Goal: Communication & Community: Participate in discussion

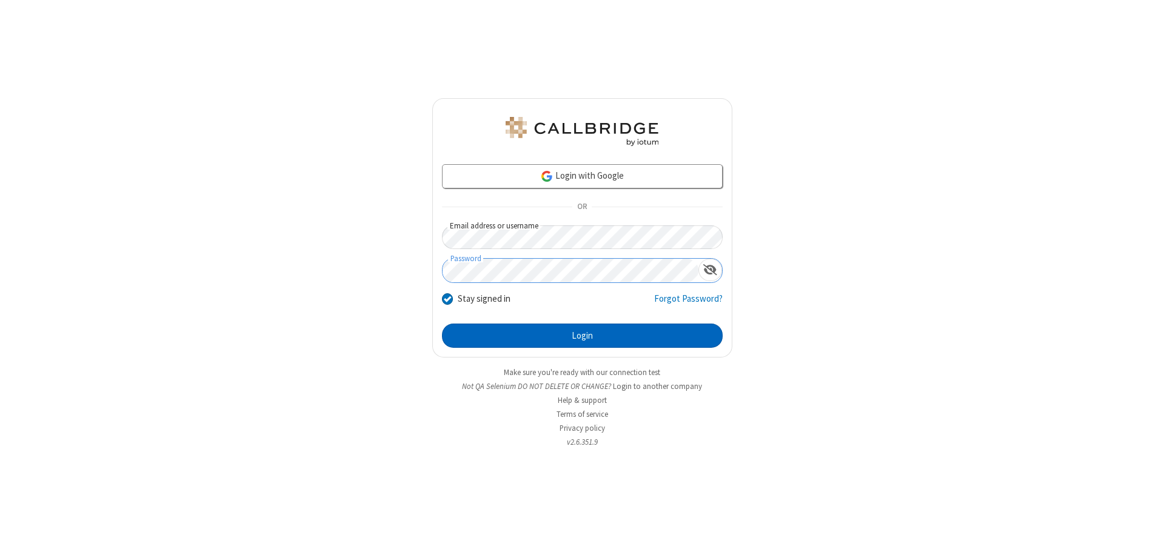
click at [582, 336] on button "Login" at bounding box center [582, 336] width 281 height 24
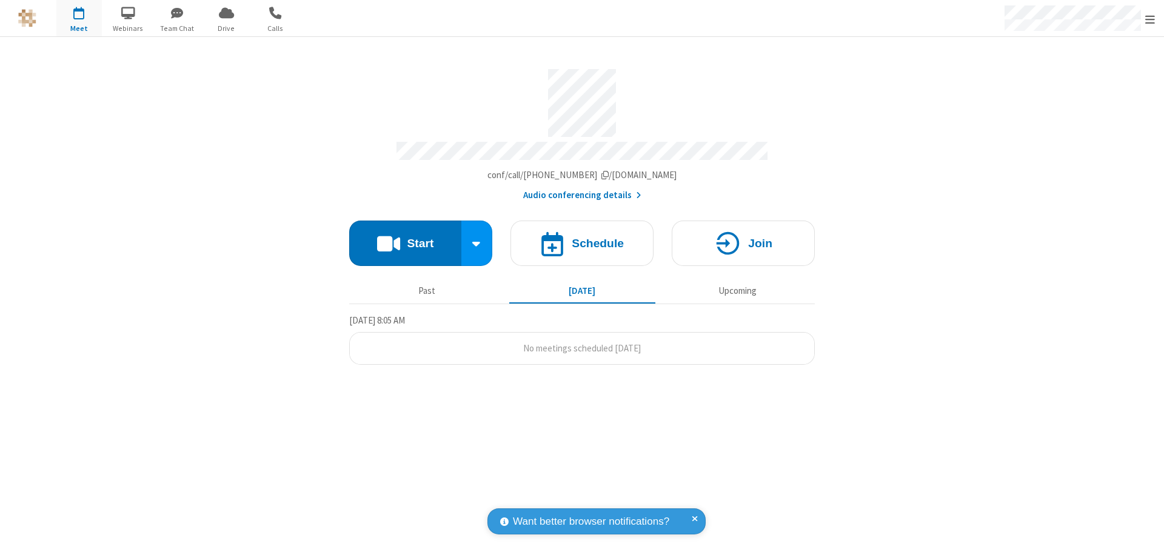
click at [405, 238] on button "Start" at bounding box center [405, 243] width 112 height 45
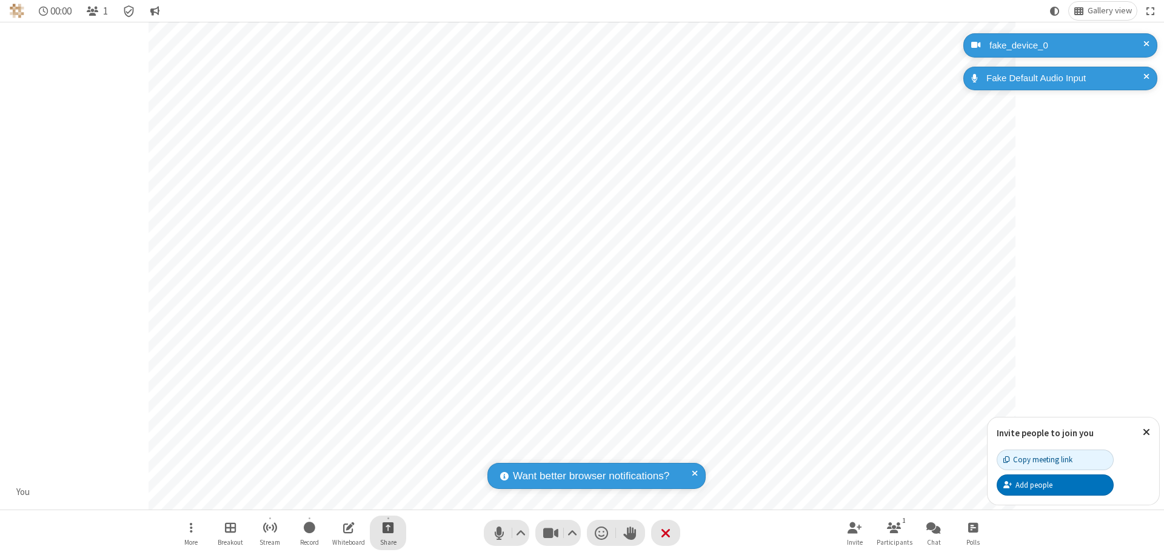
click at [388, 527] on span "Start sharing" at bounding box center [388, 527] width 12 height 15
click at [387, 453] on span "Share additional camera" at bounding box center [395, 456] width 90 height 10
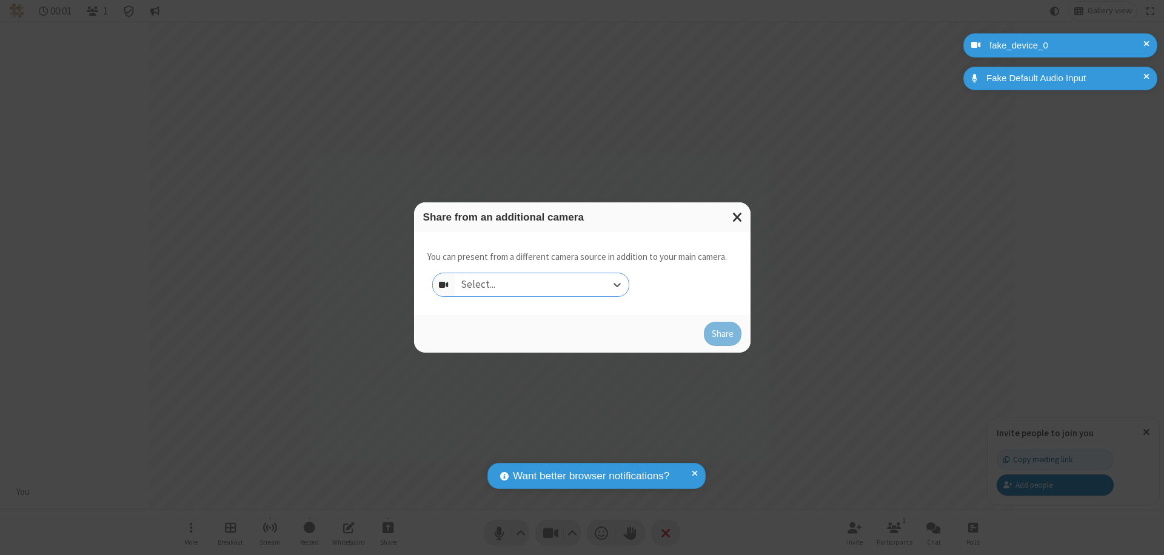
click at [541, 285] on div "Select..." at bounding box center [542, 284] width 174 height 23
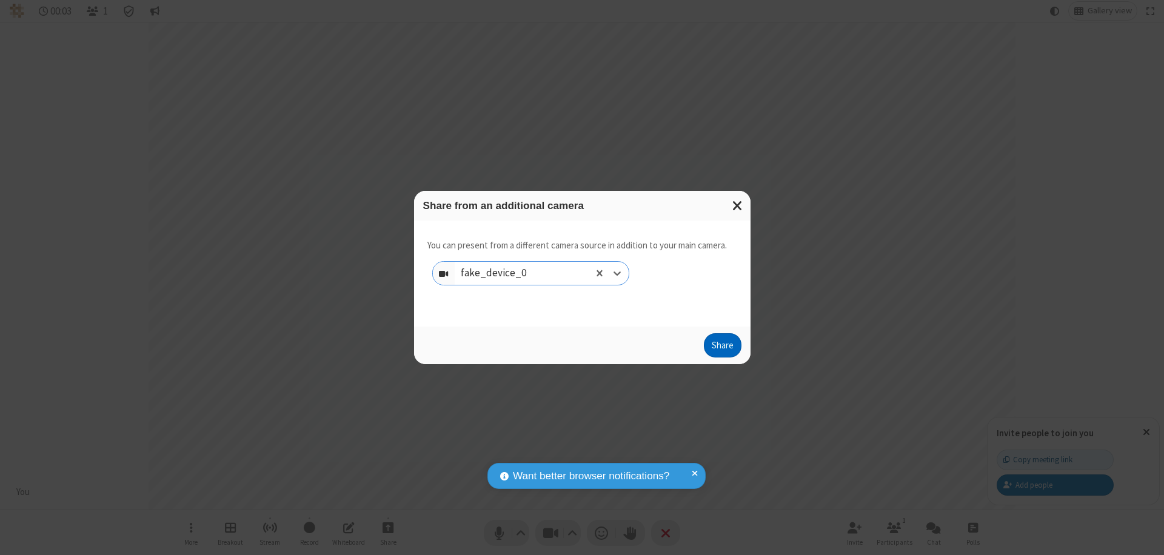
click at [722, 348] on button "Share" at bounding box center [723, 345] width 38 height 24
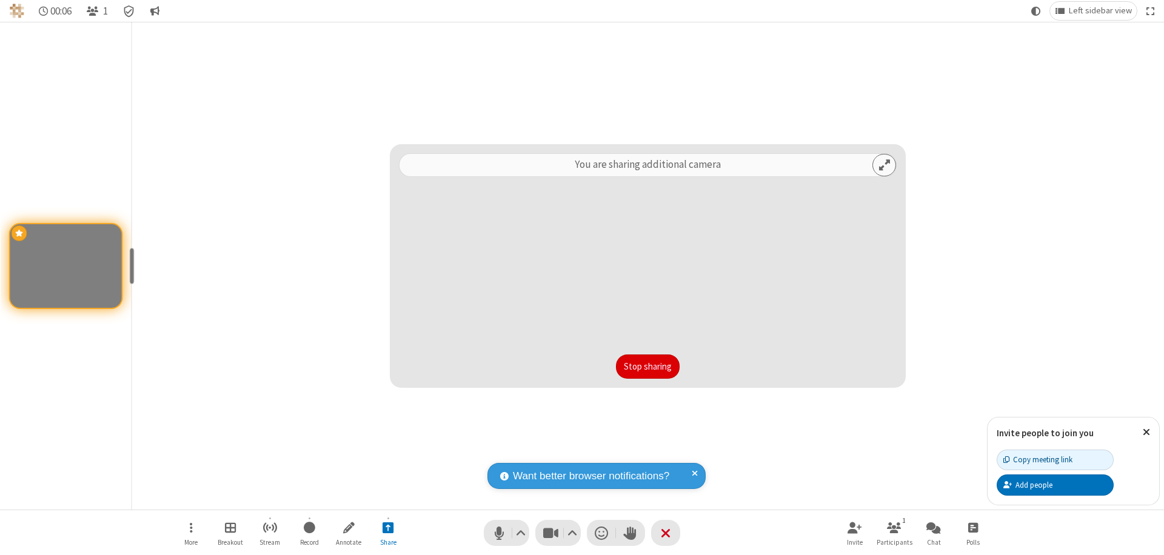
click at [647, 367] on button "Stop sharing" at bounding box center [648, 367] width 64 height 24
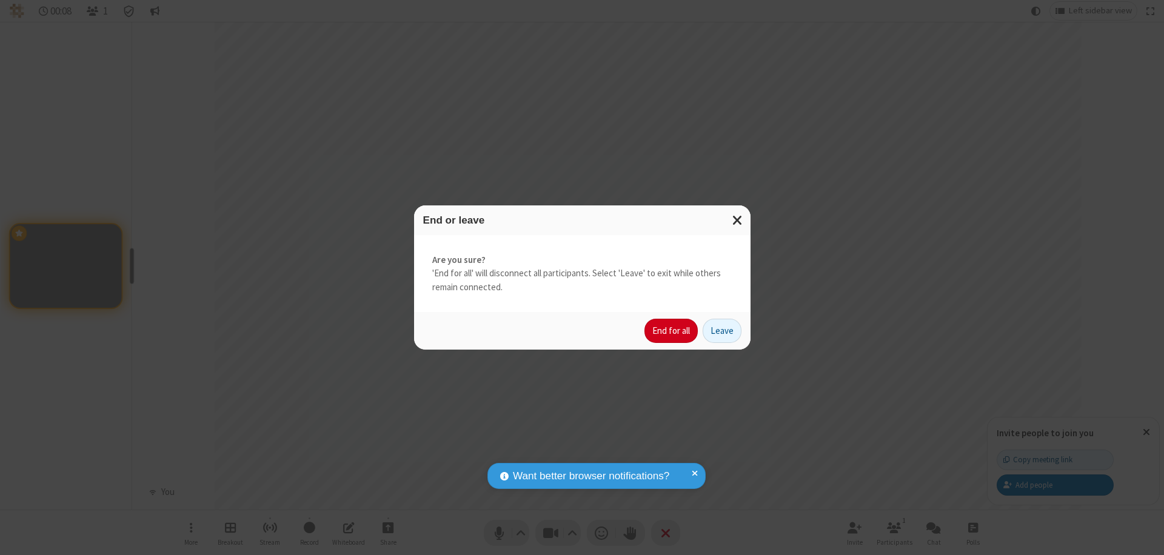
click at [672, 331] on button "End for all" at bounding box center [670, 331] width 53 height 24
